Goal: Find specific page/section: Find specific page/section

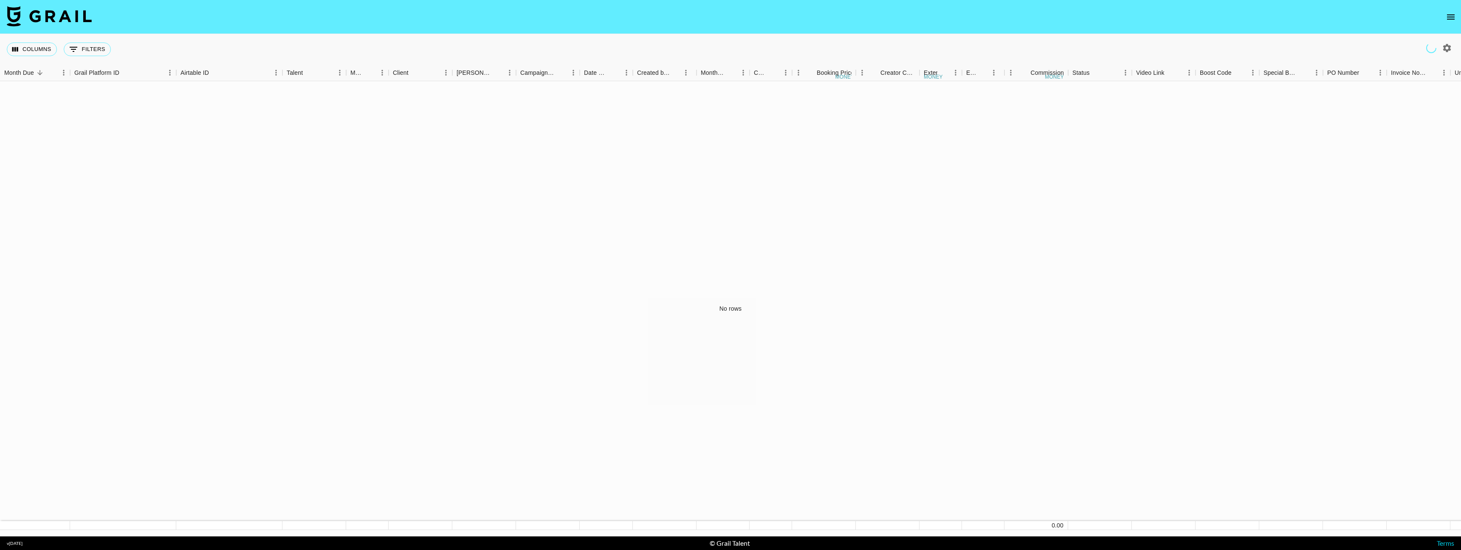
click at [1452, 17] on icon "open drawer" at bounding box center [1451, 17] width 10 height 10
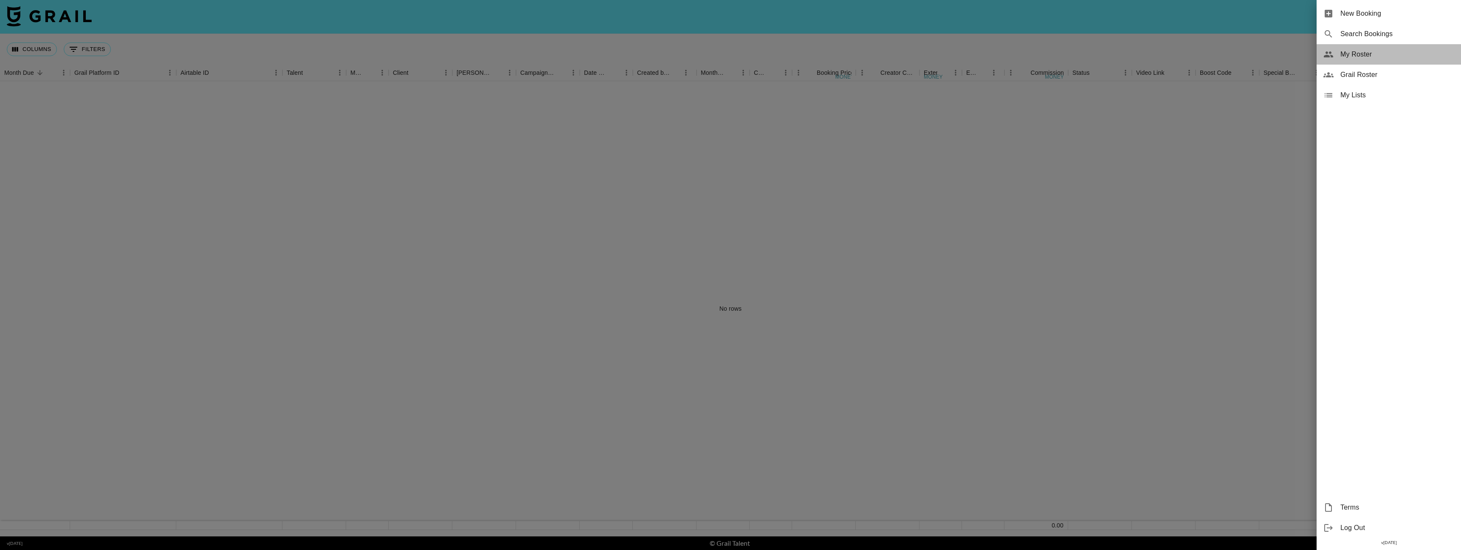
click at [1366, 51] on span "My Roster" at bounding box center [1398, 54] width 114 height 10
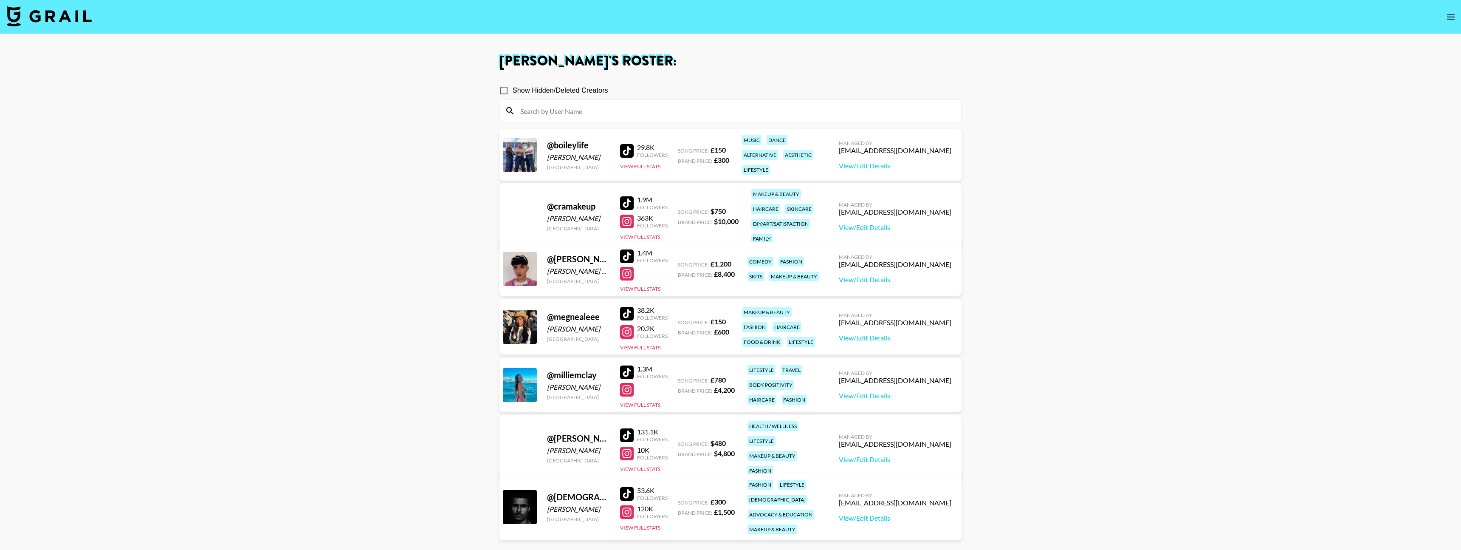
scroll to position [61, 0]
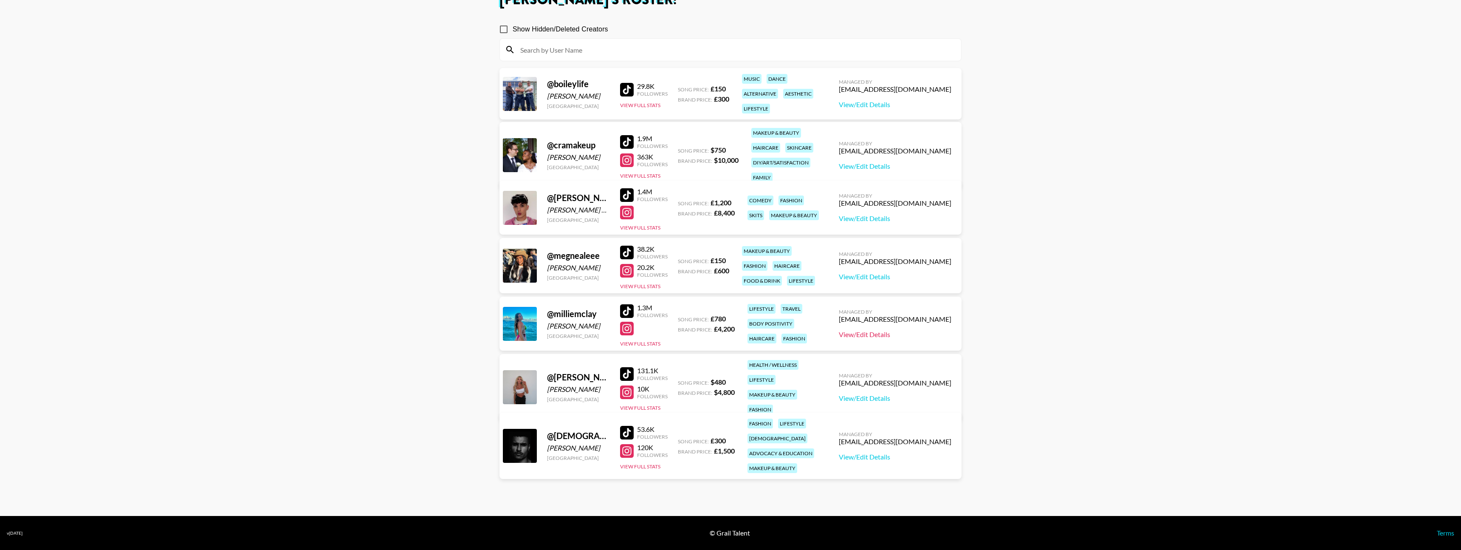
click at [898, 336] on link "View/Edit Details" at bounding box center [895, 334] width 113 height 8
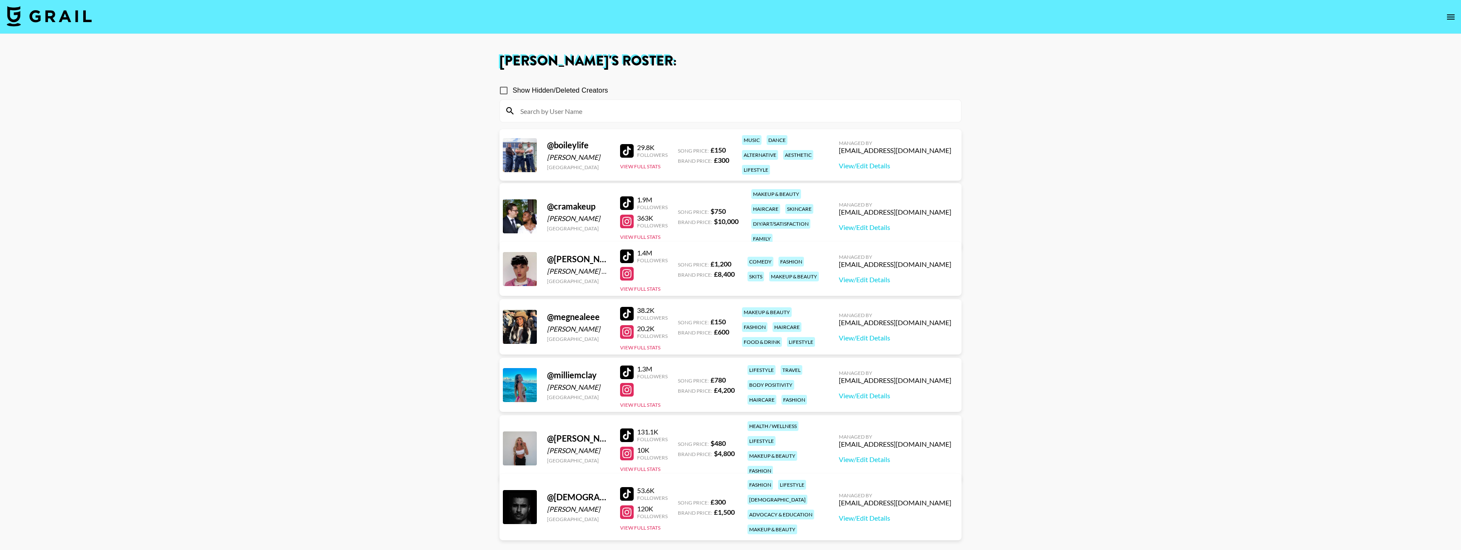
click at [64, 19] on img at bounding box center [49, 16] width 85 height 20
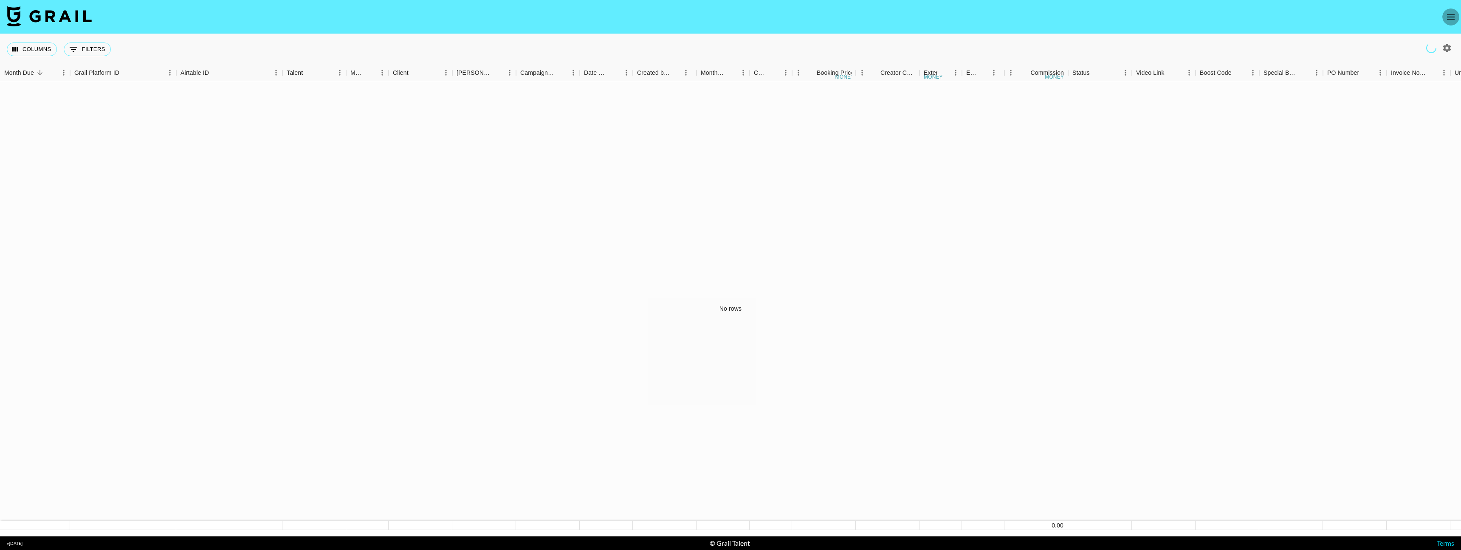
click at [1452, 20] on icon "open drawer" at bounding box center [1451, 17] width 10 height 10
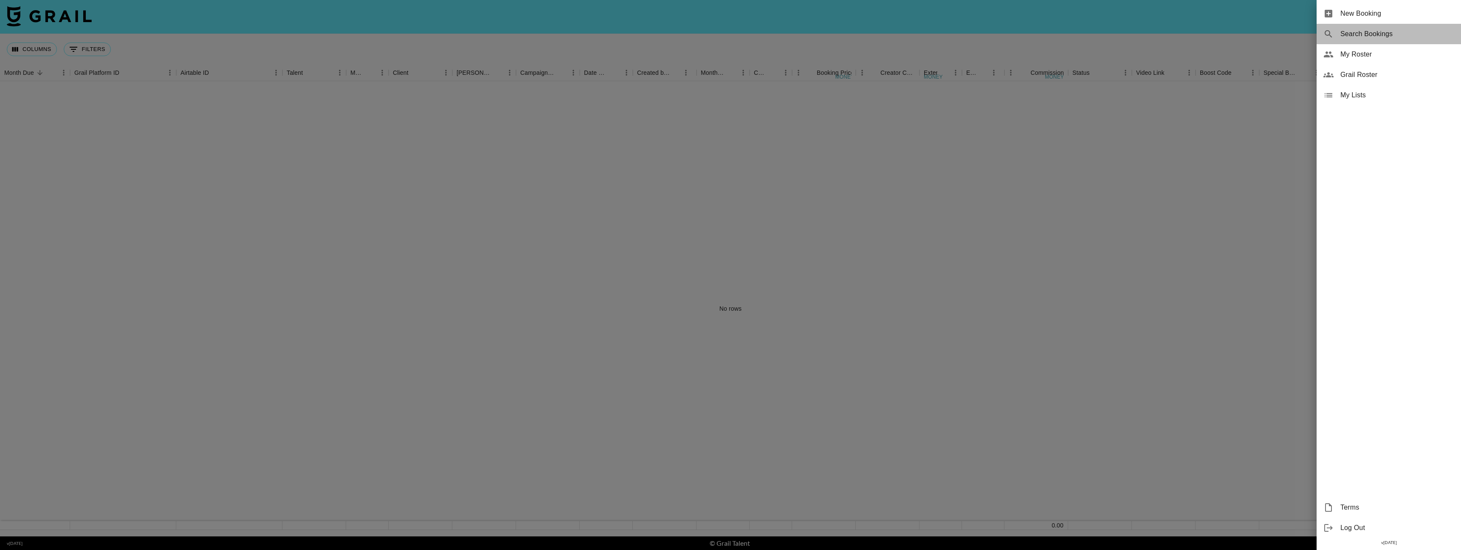
click at [1378, 32] on span "Search Bookings" at bounding box center [1398, 34] width 114 height 10
select select "id"
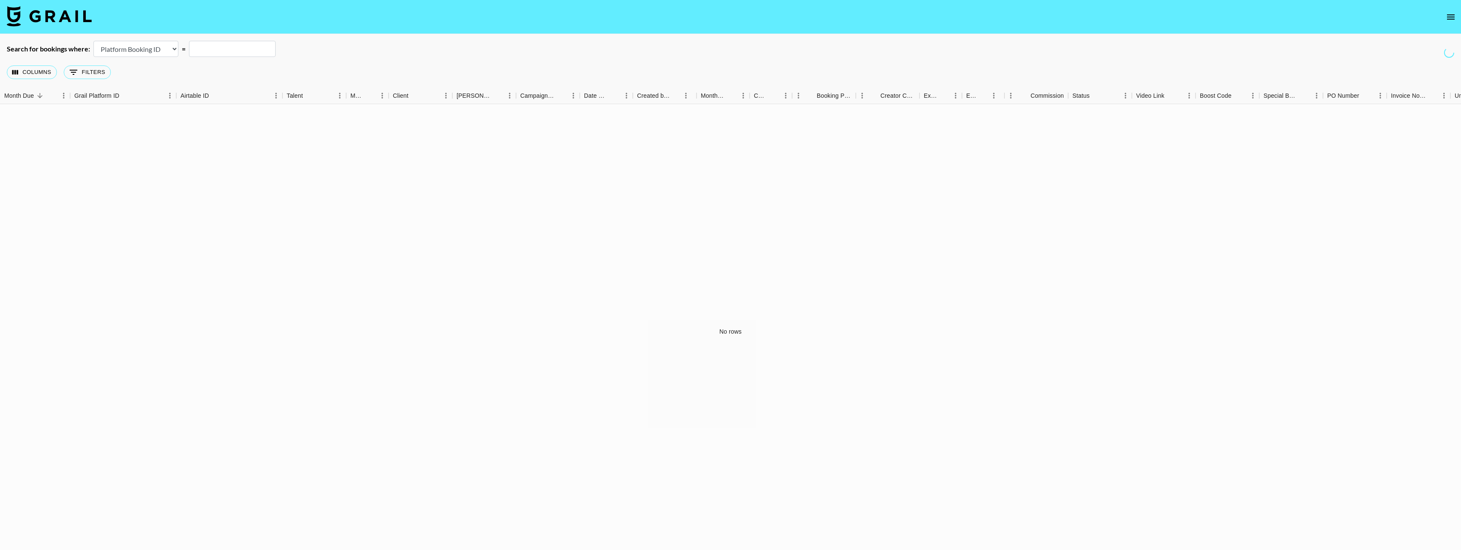
click at [1443, 15] on button "open drawer" at bounding box center [1451, 16] width 17 height 17
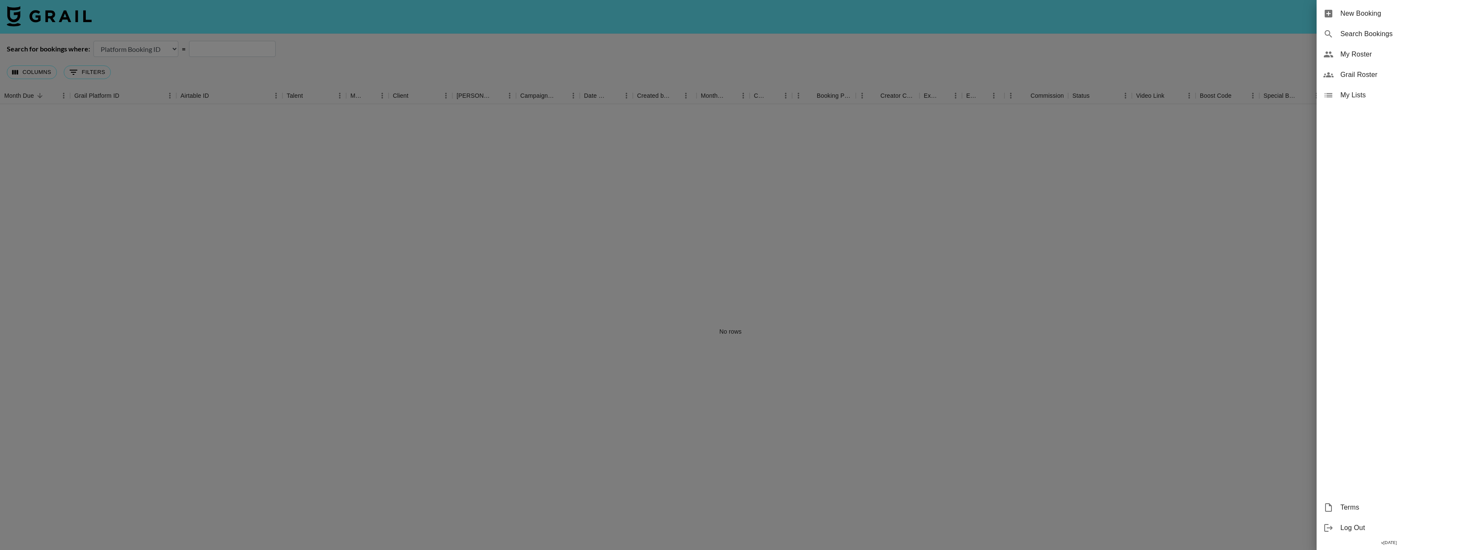
click at [1362, 75] on span "Grail Roster" at bounding box center [1398, 75] width 114 height 10
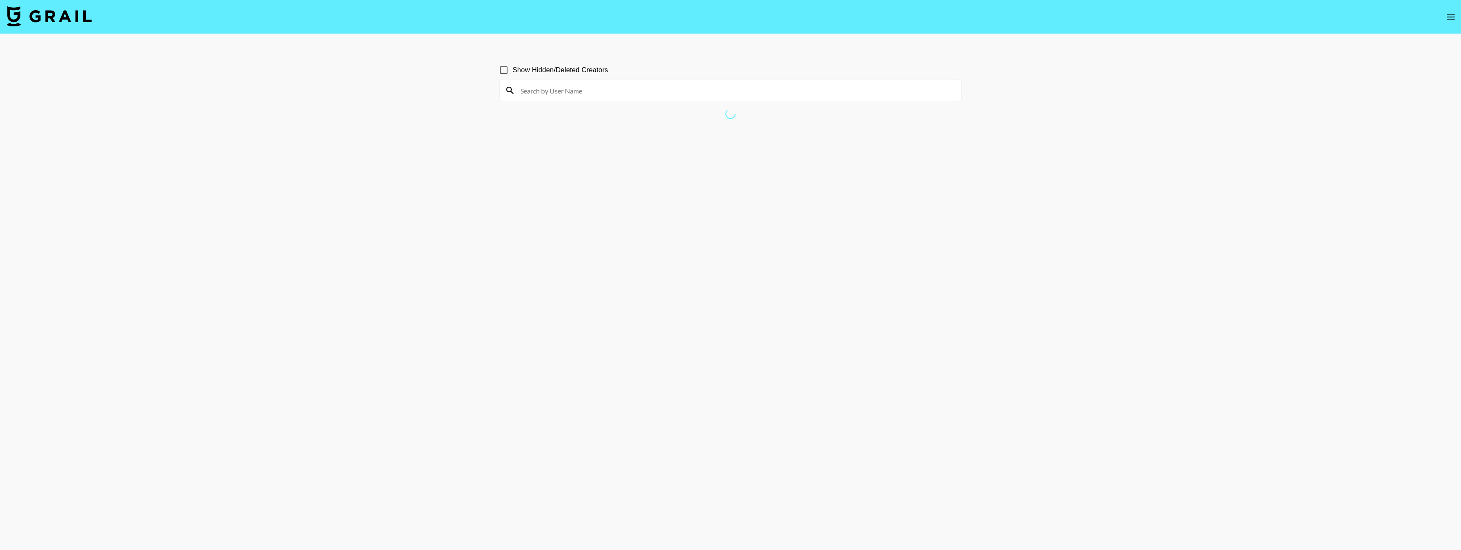
click at [612, 90] on input at bounding box center [735, 91] width 441 height 14
click at [589, 82] on div "[PERSON_NAME]" at bounding box center [730, 90] width 461 height 22
click at [584, 89] on input "[PERSON_NAME]" at bounding box center [735, 91] width 441 height 14
click at [576, 92] on input "[PERSON_NAME]" at bounding box center [735, 91] width 441 height 14
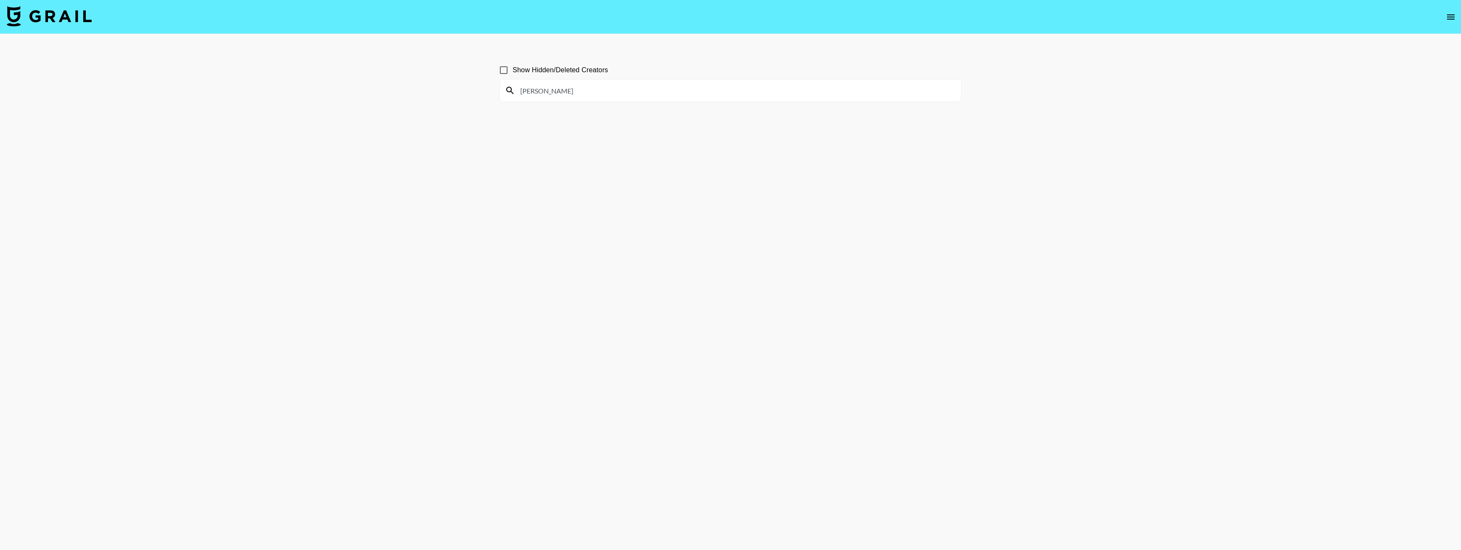
click at [576, 92] on input "[PERSON_NAME]" at bounding box center [735, 91] width 441 height 14
drag, startPoint x: 576, startPoint y: 92, endPoint x: 538, endPoint y: 92, distance: 37.4
click at [538, 92] on input "[PERSON_NAME]" at bounding box center [735, 91] width 441 height 14
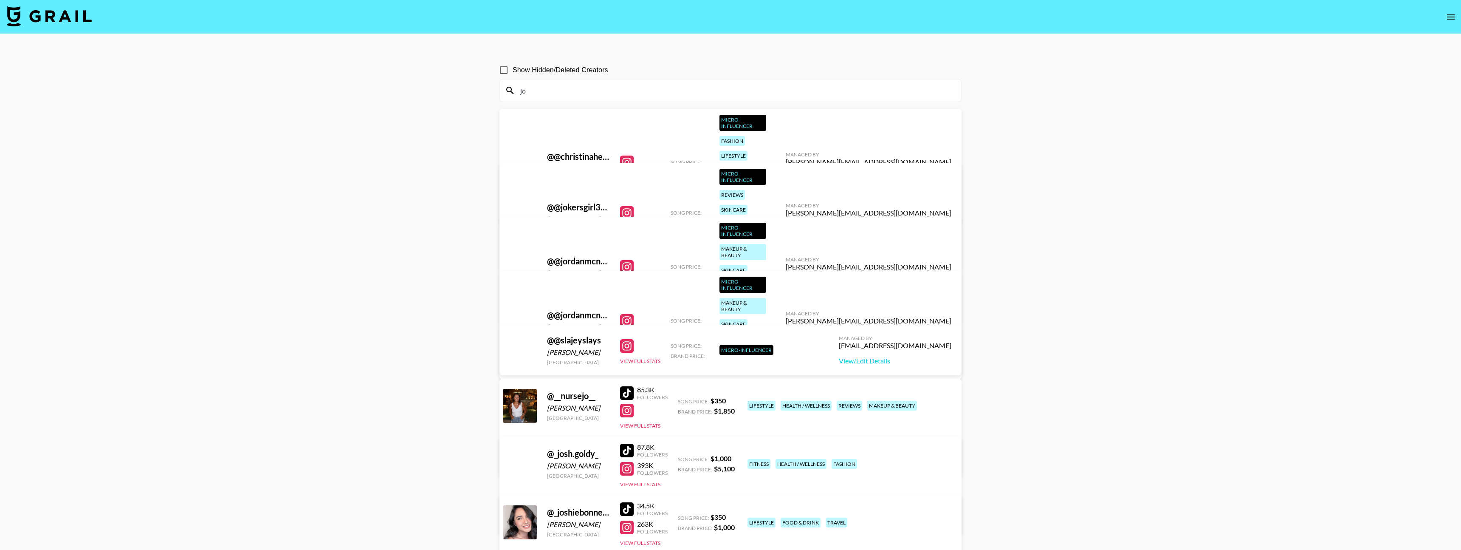
type input "j"
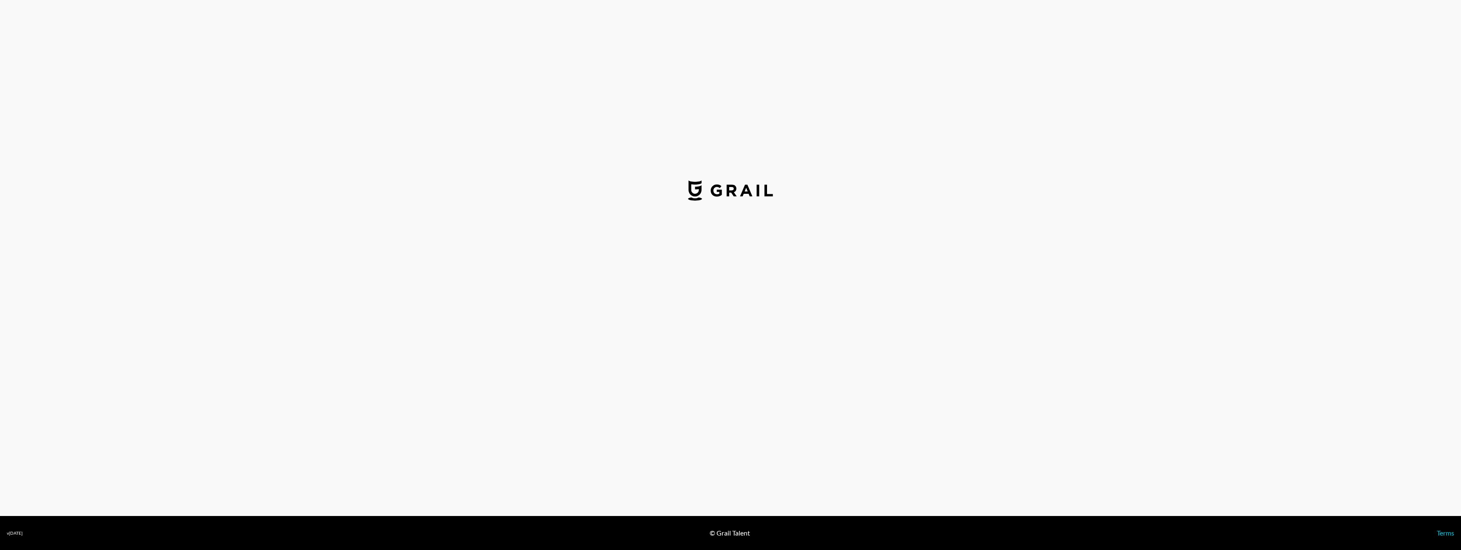
select select "GBP"
